Goal: Task Accomplishment & Management: Use online tool/utility

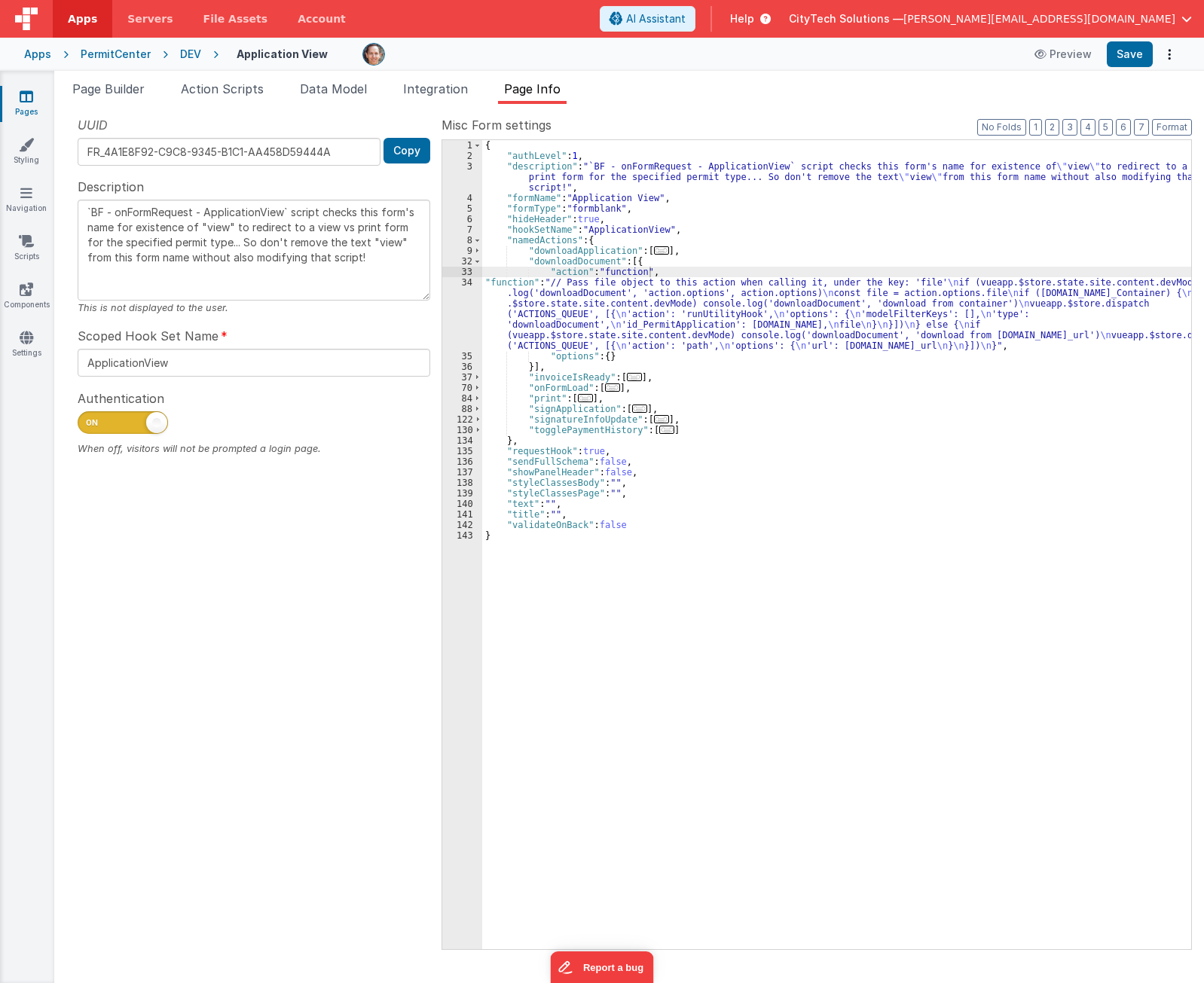
click at [321, 860] on div "UUID FR_4A1E8F92-C9C8-9345-B1C1-AA458D59444A Copy Description `BF - onFormReque…" at bounding box center [253, 532] width 375 height 833
click at [654, 255] on span "..." at bounding box center [661, 250] width 15 height 8
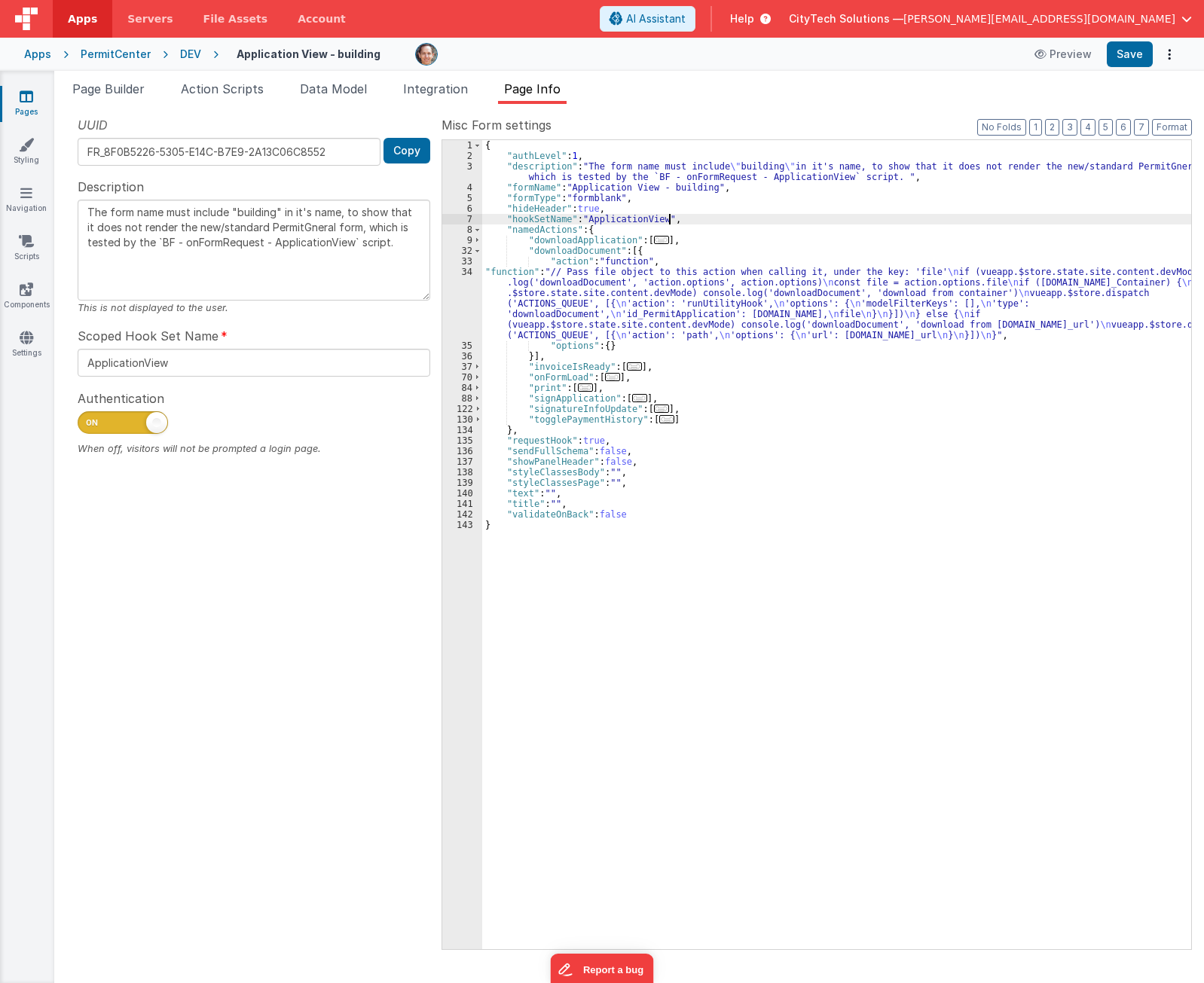
click at [700, 220] on div "{ "authLevel" : 1 , "description" : "The form name must include \" building \" …" at bounding box center [836, 555] width 709 height 830
click at [693, 252] on div "{ "authLevel" : 1 , "description" : "The form name must include \" building \" …" at bounding box center [836, 555] width 709 height 830
click at [657, 294] on div "{ "authLevel" : 1 , "description" : "The form name must include \" building \" …" at bounding box center [836, 555] width 709 height 830
click at [458, 299] on div "34" at bounding box center [462, 304] width 40 height 74
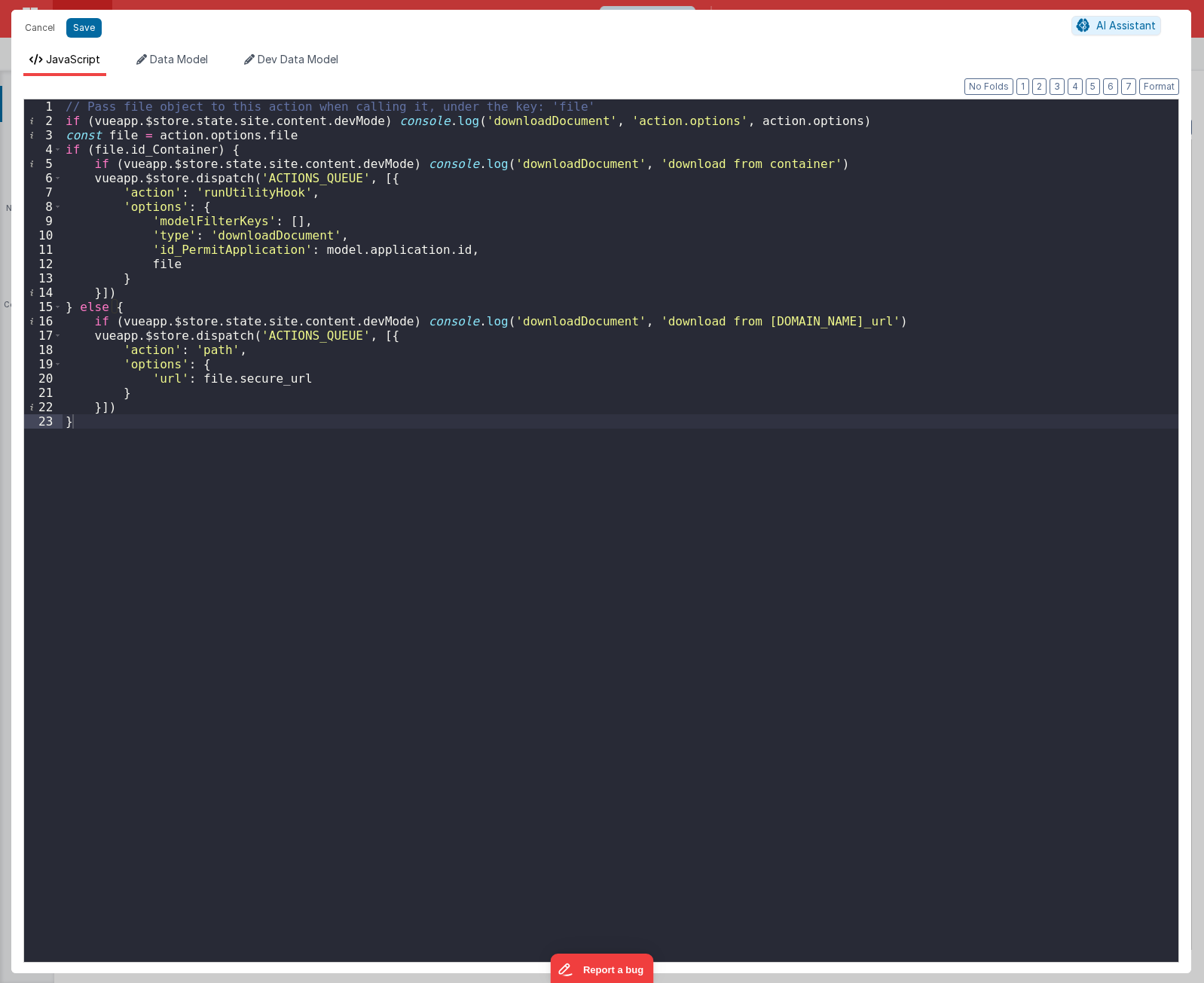
click at [480, 590] on div "// Pass file object to this action when calling it, under the key: 'file' if ( …" at bounding box center [620, 545] width 1116 height 891
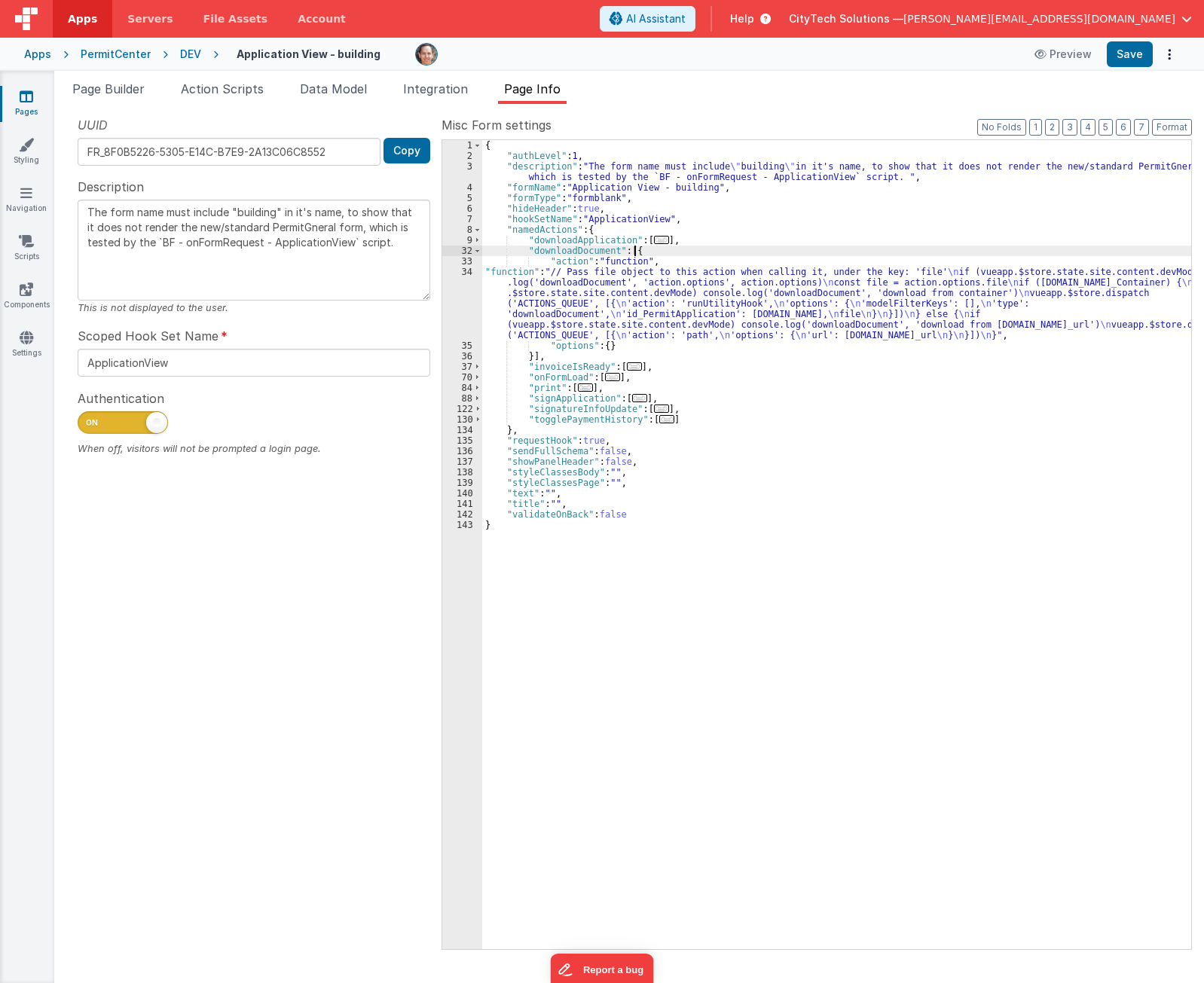
click at [742, 247] on div "{ "authLevel" : 1 , "description" : "The form name must include \" building \" …" at bounding box center [836, 555] width 709 height 830
click at [304, 671] on div "UUID FR_8F0B5226-5305-E14C-B7E9-2A13C06C8552 Copy Description The form name mus…" at bounding box center [253, 532] width 375 height 833
